Goal: Transaction & Acquisition: Purchase product/service

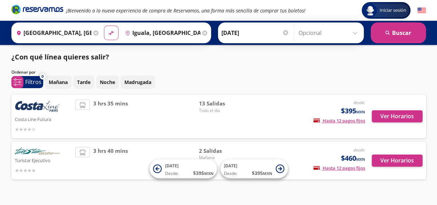
scroll to position [13, 0]
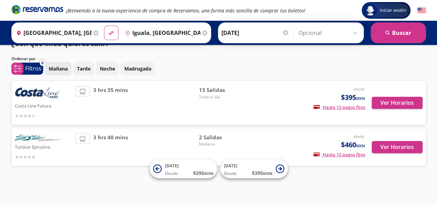
click at [63, 71] on p "Mañana" at bounding box center [58, 68] width 19 height 7
click at [61, 67] on p "Mañana" at bounding box center [58, 68] width 19 height 7
click at [79, 69] on p "Tarde" at bounding box center [83, 68] width 13 height 7
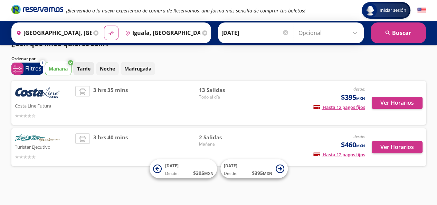
click at [79, 70] on p "Tarde" at bounding box center [83, 68] width 13 height 7
click at [64, 74] on button "Mañana" at bounding box center [58, 68] width 27 height 13
click at [84, 66] on p "Tarde" at bounding box center [83, 68] width 13 height 7
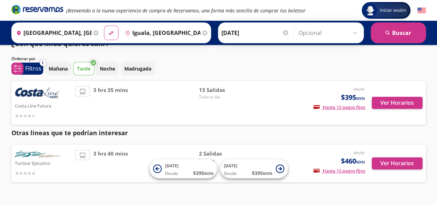
drag, startPoint x: 84, startPoint y: 66, endPoint x: 79, endPoint y: 75, distance: 10.2
click at [79, 75] on div "¿Con qué línea quieres salir? Ordenar por 1 system-uicons:filtering Filtros che…" at bounding box center [218, 110] width 421 height 144
click at [87, 68] on p "Tarde" at bounding box center [83, 68] width 13 height 7
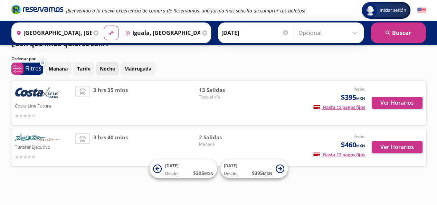
click at [109, 65] on p "Noche" at bounding box center [107, 68] width 15 height 7
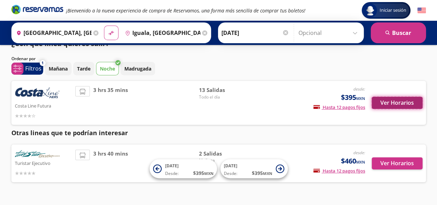
click at [380, 100] on button "Ver Horarios" at bounding box center [396, 103] width 51 height 12
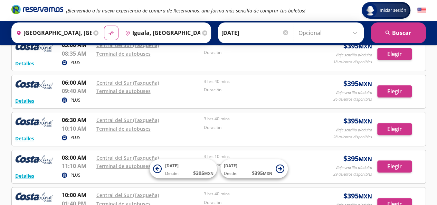
scroll to position [55, 0]
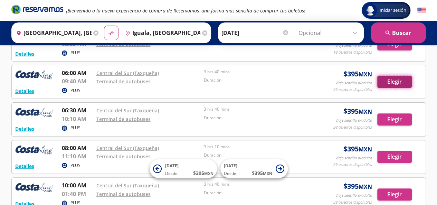
click at [404, 80] on button "Elegir" at bounding box center [394, 82] width 35 height 12
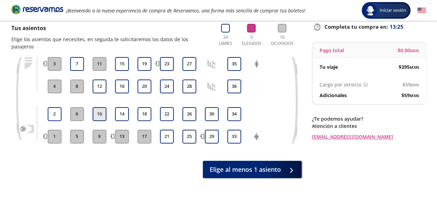
scroll to position [34, 0]
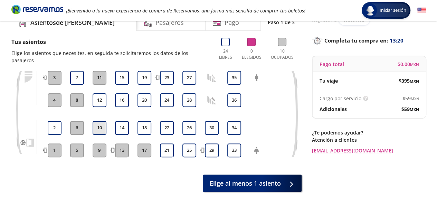
click at [105, 156] on div "1 2 4 3 5 6 8 7 9 10 12 11 13 14 16 15 17 18 20 19 21 22 24 23 25 26 28 27 29 3…" at bounding box center [156, 119] width 290 height 97
click at [96, 123] on button "10" at bounding box center [99, 128] width 14 height 14
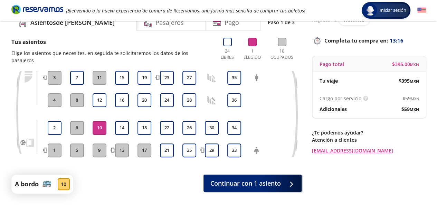
click at [96, 123] on button "10" at bounding box center [99, 128] width 14 height 14
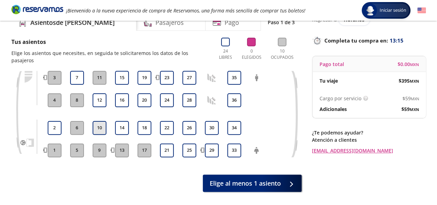
click at [96, 123] on button "10" at bounding box center [99, 128] width 14 height 14
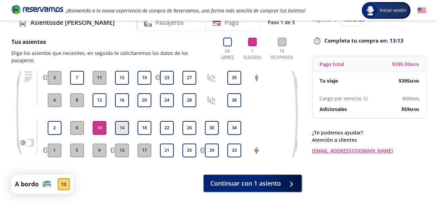
click at [118, 122] on button "14" at bounding box center [122, 128] width 14 height 14
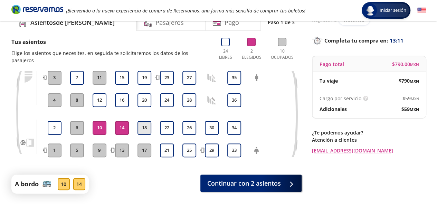
click at [141, 121] on button "18" at bounding box center [144, 128] width 14 height 14
click at [163, 121] on button "22" at bounding box center [167, 128] width 14 height 14
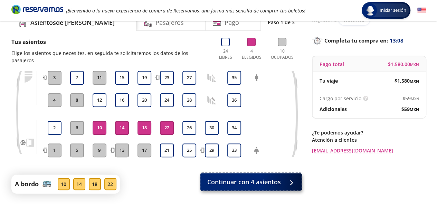
click at [259, 177] on span "Continuar con 4 asientos" at bounding box center [244, 181] width 74 height 9
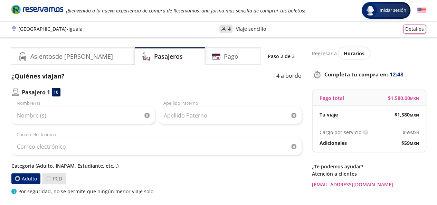
click at [48, 179] on div at bounding box center [48, 178] width 5 height 5
click at [48, 179] on input "PCD" at bounding box center [48, 178] width 4 height 4
radio input "true"
radio input "false"
